Goal: Find contact information: Find contact information

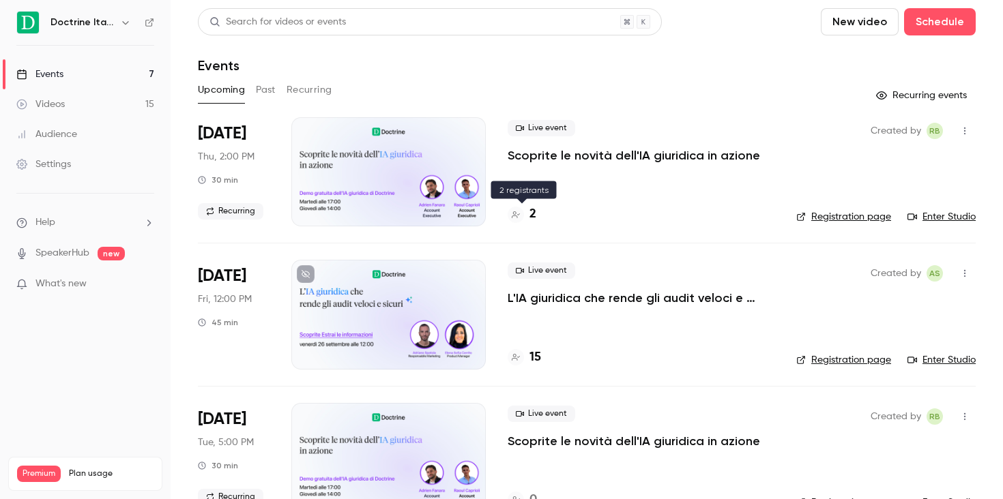
click at [532, 214] on h4 "2" at bounding box center [533, 214] width 7 height 18
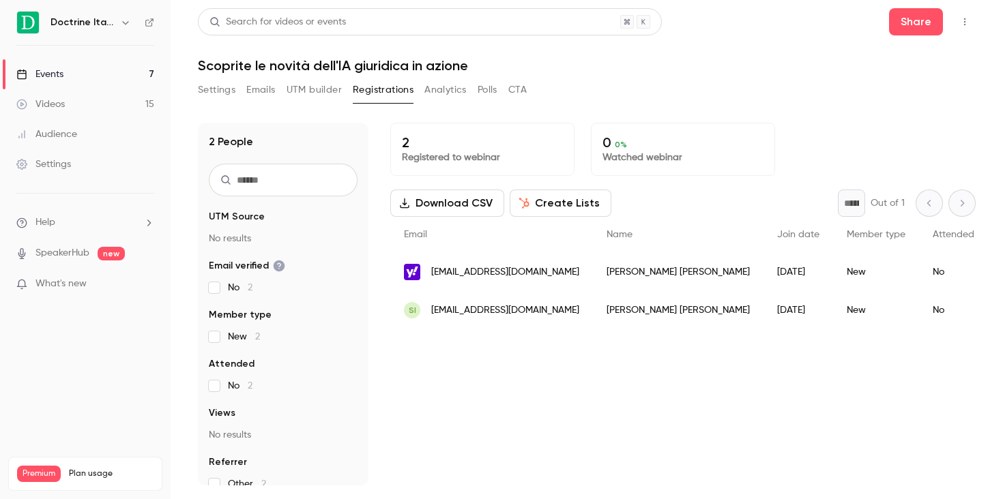
click at [600, 276] on div "[PERSON_NAME]" at bounding box center [678, 272] width 171 height 38
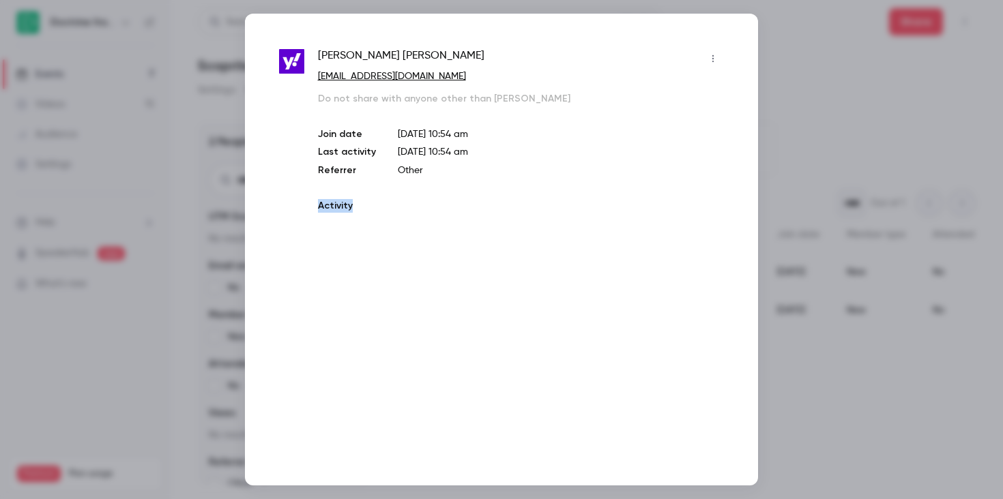
click at [600, 276] on div "[PERSON_NAME] [EMAIL_ADDRESS][DOMAIN_NAME] Do not share with anyone other than …" at bounding box center [501, 250] width 513 height 472
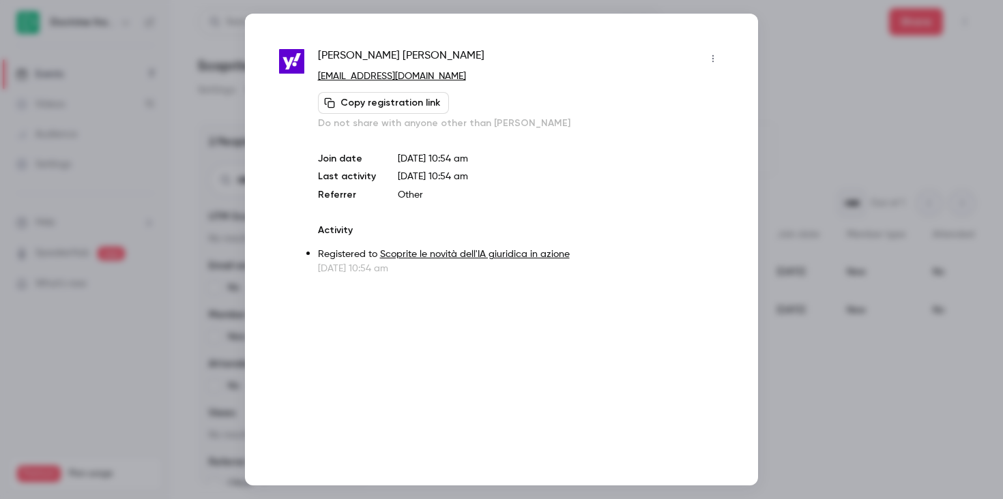
click at [366, 52] on span "[PERSON_NAME]" at bounding box center [401, 59] width 166 height 22
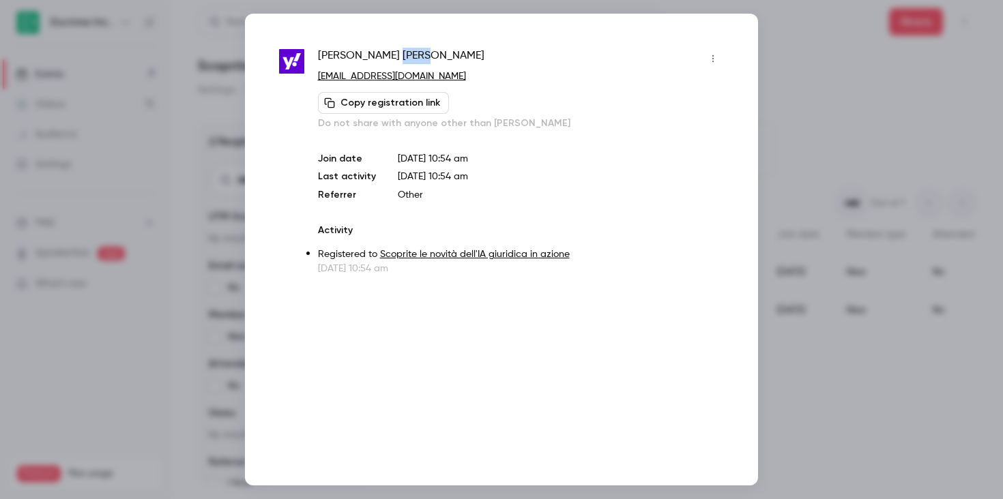
click at [366, 52] on span "[PERSON_NAME]" at bounding box center [401, 59] width 166 height 22
click at [729, 87] on div at bounding box center [501, 249] width 1003 height 499
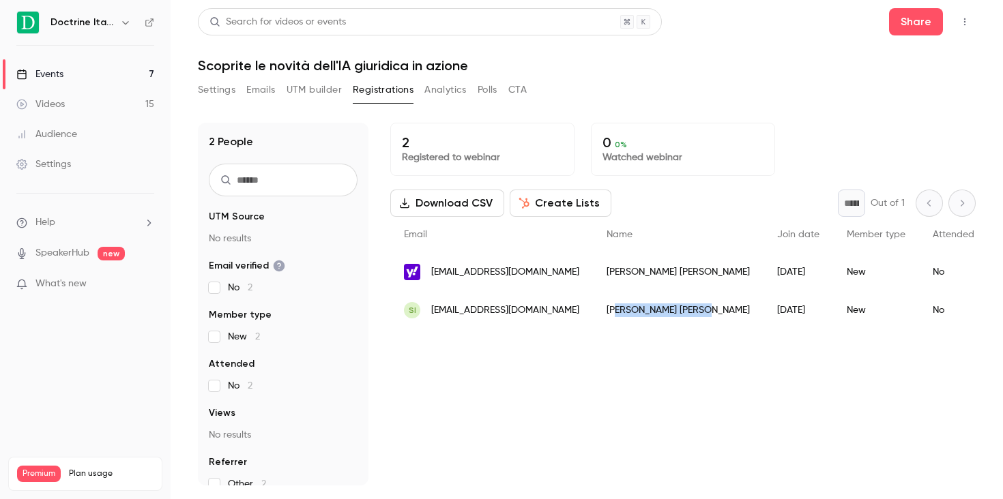
drag, startPoint x: 631, startPoint y: 306, endPoint x: 580, endPoint y: 308, distance: 51.2
click at [593, 308] on div "[PERSON_NAME]" at bounding box center [678, 310] width 171 height 38
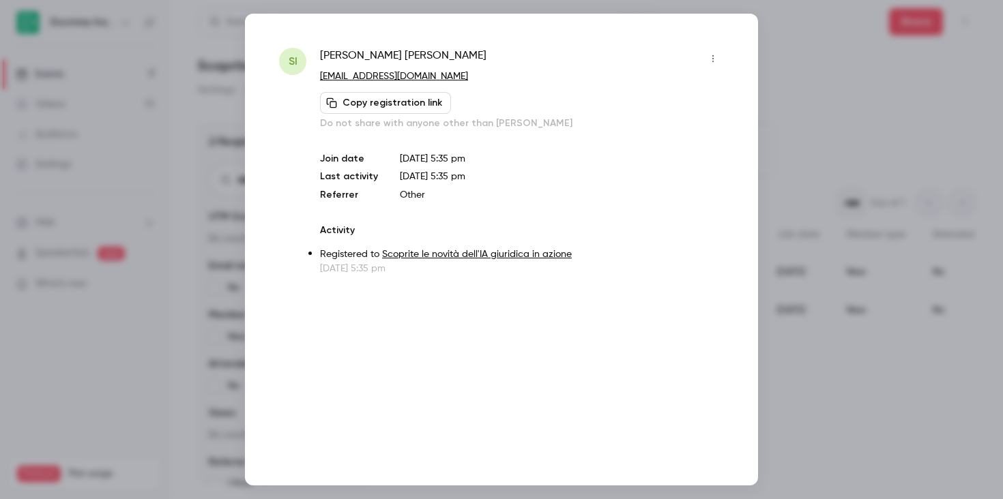
click at [386, 55] on span "[PERSON_NAME]" at bounding box center [403, 59] width 166 height 22
copy div "[PERSON_NAME]"
click at [729, 78] on div at bounding box center [501, 249] width 1003 height 499
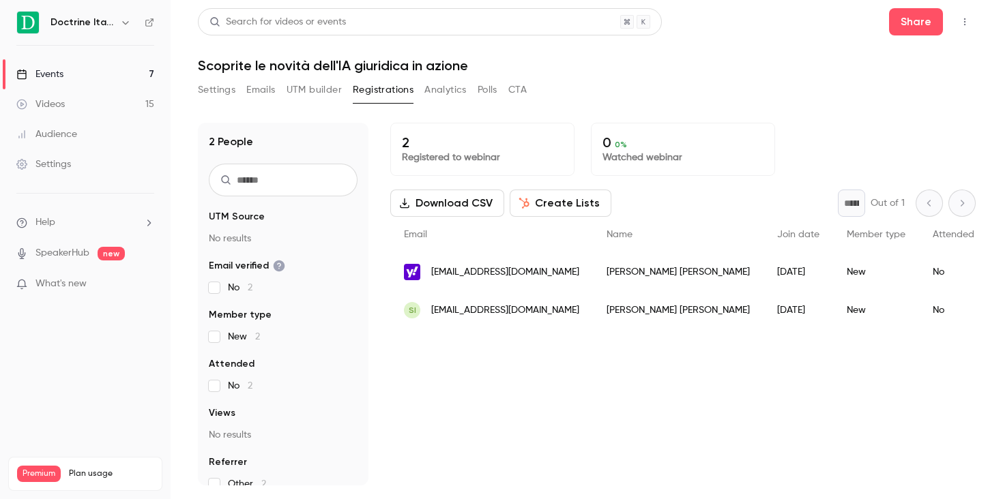
click at [120, 20] on icon "button" at bounding box center [125, 22] width 11 height 11
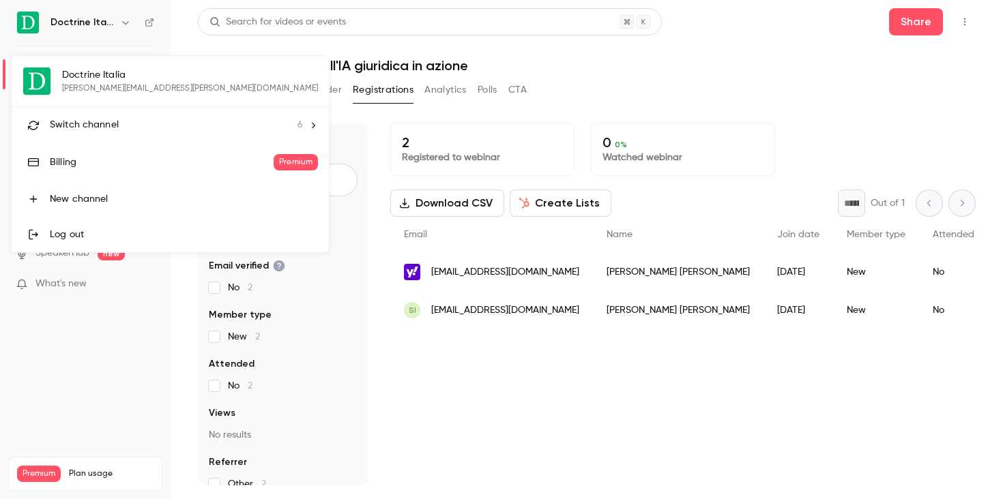
click at [134, 127] on div "Switch channel 6" at bounding box center [176, 125] width 253 height 14
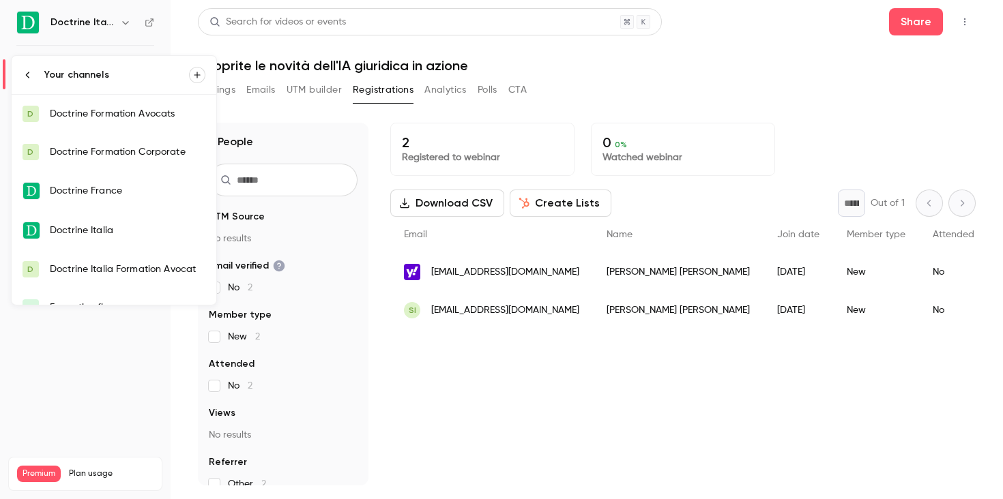
click at [146, 270] on div "Doctrine Italia Formation Avocat" at bounding box center [128, 270] width 156 height 14
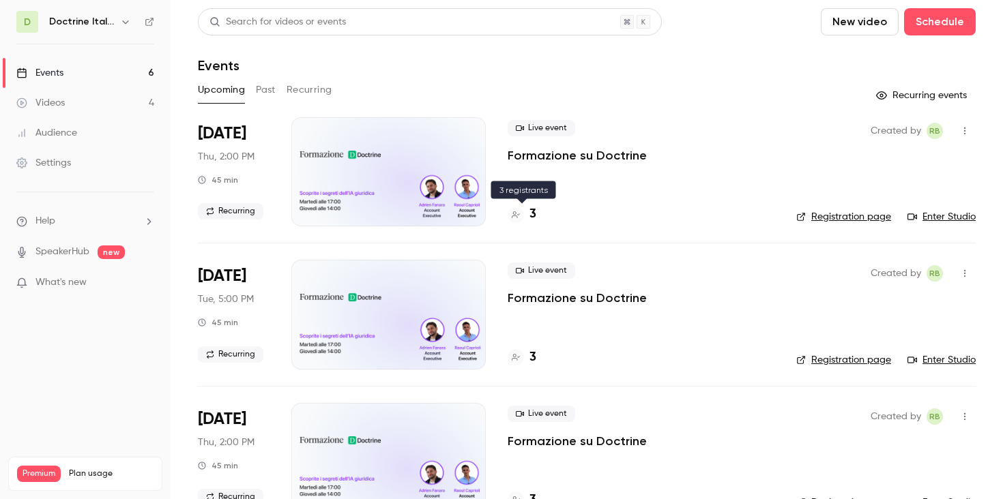
click at [531, 215] on h4 "3" at bounding box center [533, 214] width 7 height 18
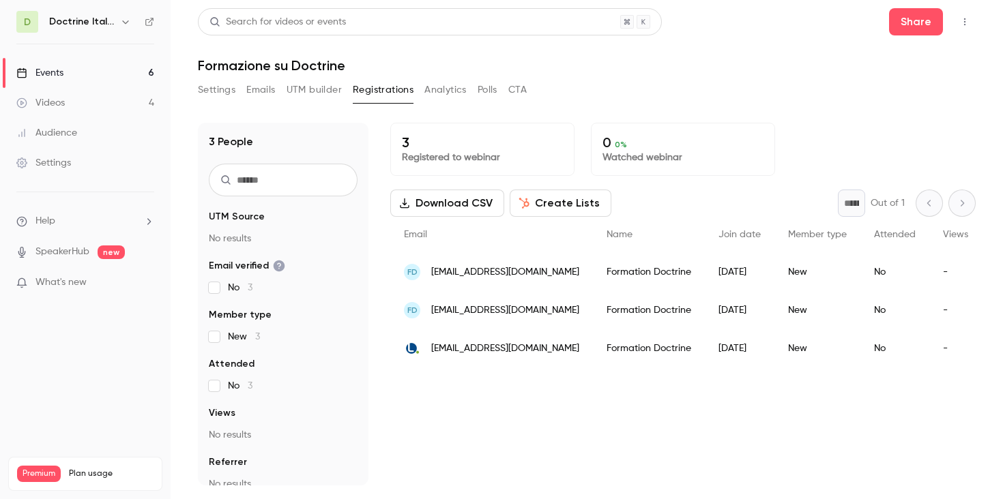
click at [540, 260] on div "FD [EMAIL_ADDRESS][DOMAIN_NAME]" at bounding box center [491, 272] width 203 height 38
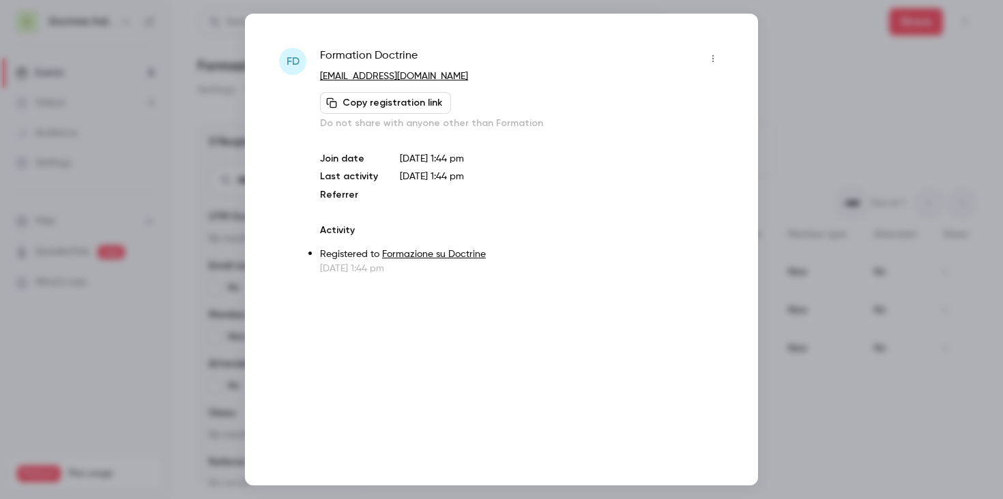
click at [501, 75] on p "[EMAIL_ADDRESS][DOMAIN_NAME]" at bounding box center [522, 77] width 404 height 14
copy div "[EMAIL_ADDRESS][DOMAIN_NAME] Copy registration link"
